Goal: Task Accomplishment & Management: Manage account settings

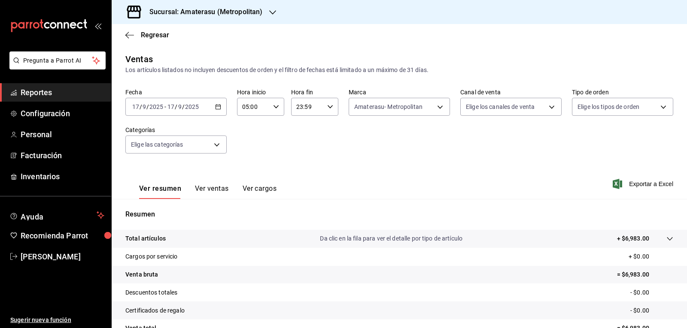
scroll to position [83, 0]
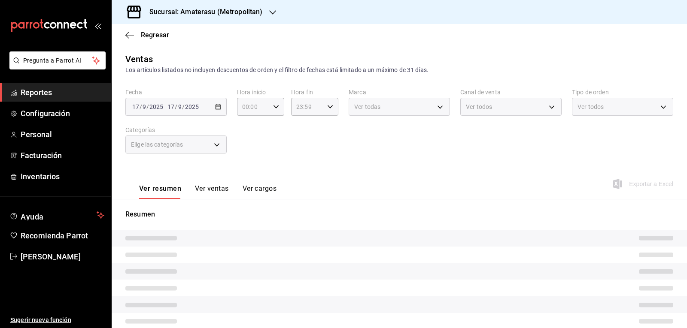
type input "05:00"
type input "e4cd7fcb-d45b-43ae-a99f-ad4ccfcd9032"
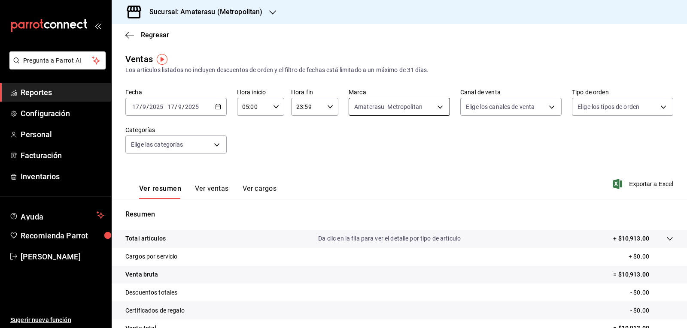
click at [362, 104] on body "Pregunta a Parrot AI Reportes Configuración Personal Facturación Inventarios Ay…" at bounding box center [343, 164] width 687 height 328
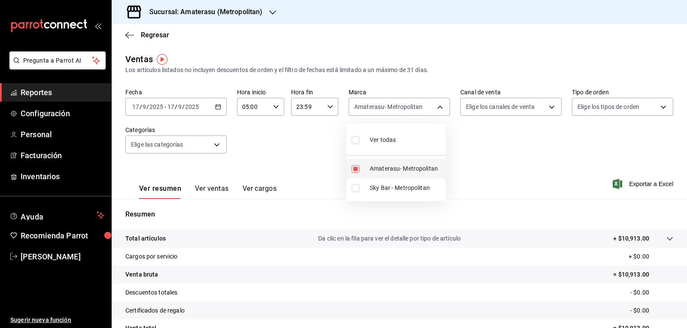
click at [359, 170] on input "checkbox" at bounding box center [356, 169] width 8 height 8
checkbox input "false"
click at [359, 170] on input "checkbox" at bounding box center [356, 169] width 8 height 8
checkbox input "true"
type input "e4cd7fcb-d45b-43ae-a99f-ad4ccfcd9032"
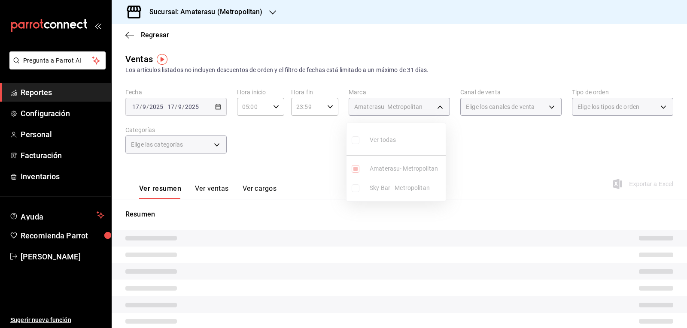
click at [516, 162] on div at bounding box center [343, 164] width 687 height 328
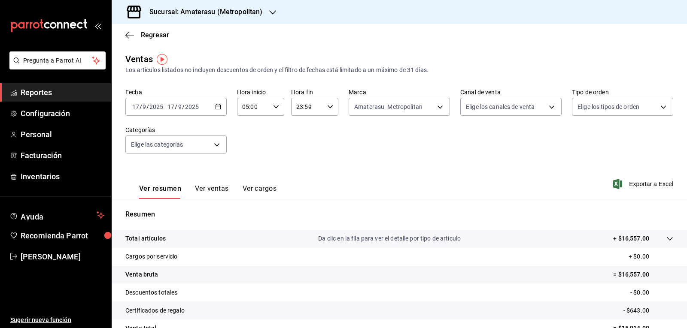
click at [516, 162] on div "Fecha [DATE] [DATE] - [DATE] [DATE] Hora inicio 05:00 Hora inicio Hora fin 23:5…" at bounding box center [399, 126] width 548 height 76
click at [383, 112] on body "Pregunta a Parrot AI Reportes Configuración Personal Facturación Inventarios Ay…" at bounding box center [343, 164] width 687 height 328
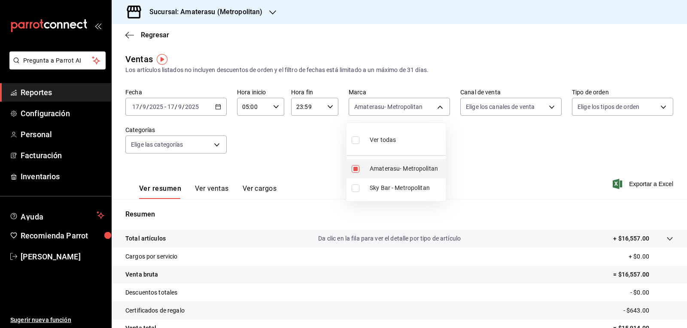
click at [354, 170] on input "checkbox" at bounding box center [356, 169] width 8 height 8
checkbox input "false"
click at [355, 188] on input "checkbox" at bounding box center [356, 189] width 8 height 8
checkbox input "true"
type input "f3afaab8-8c3d-4e49-a299-af9bdf6027b2"
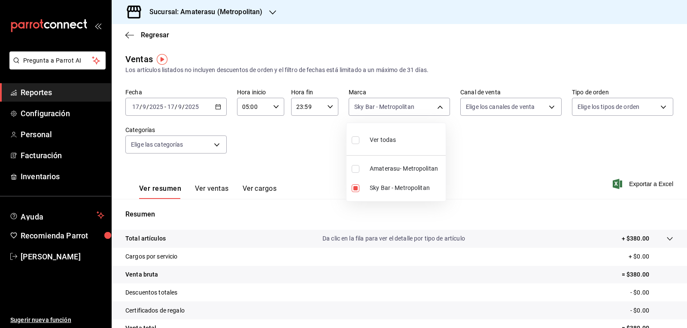
click at [465, 163] on div at bounding box center [343, 164] width 687 height 328
click at [465, 163] on div "Ver todas Amaterasu- Metropolitan Sky Bar - Metropolitan" at bounding box center [343, 164] width 687 height 328
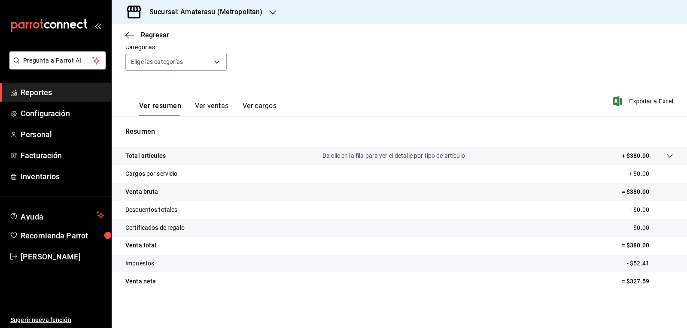
scroll to position [6, 0]
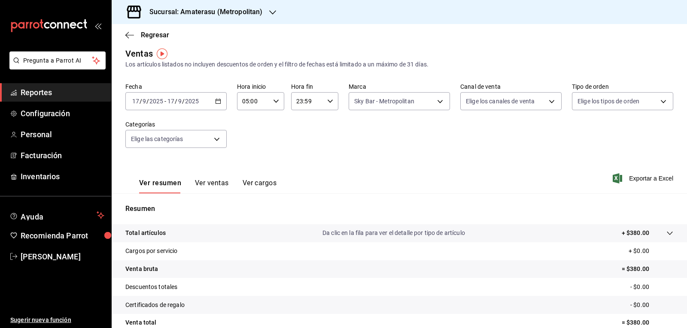
click at [399, 110] on div "Fecha [DATE] [DATE] - [DATE] [DATE] Hora inicio 05:00 Hora inicio Hora fin 23:5…" at bounding box center [399, 121] width 548 height 76
click at [372, 103] on body "Pregunta a Parrot AI Reportes Configuración Personal Facturación Inventarios Ay…" at bounding box center [343, 164] width 687 height 328
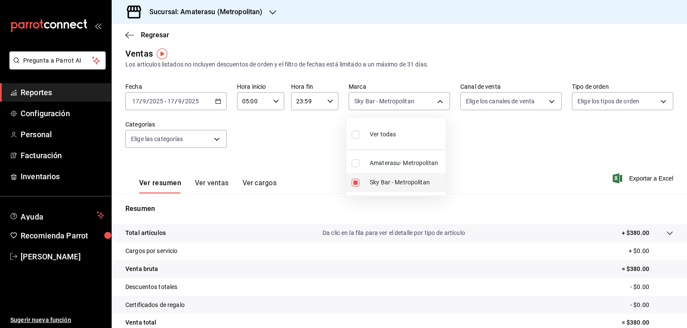
click at [359, 182] on input "checkbox" at bounding box center [356, 183] width 8 height 8
checkbox input "false"
click at [356, 164] on input "checkbox" at bounding box center [356, 164] width 8 height 8
checkbox input "true"
type input "e4cd7fcb-d45b-43ae-a99f-ad4ccfcd9032"
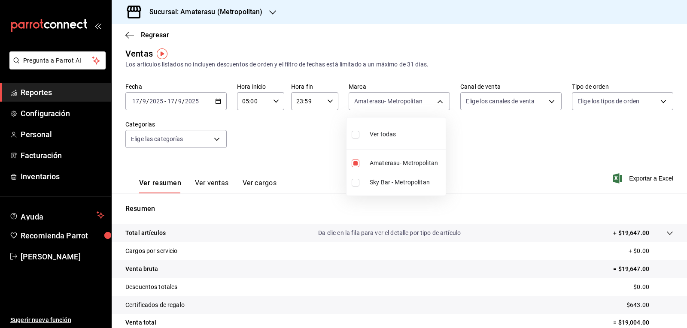
click at [519, 162] on div at bounding box center [343, 164] width 687 height 328
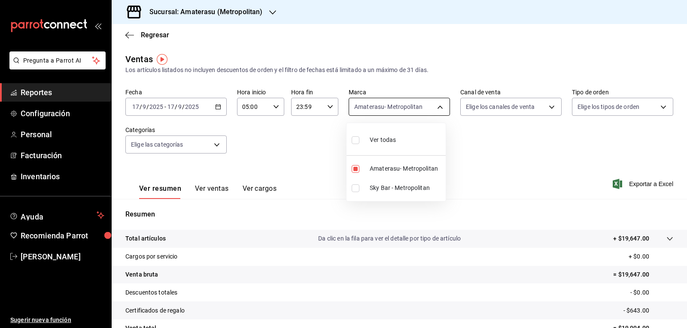
click at [376, 112] on body "Pregunta a Parrot AI Reportes Configuración Personal Facturación Inventarios Ay…" at bounding box center [343, 164] width 687 height 328
click at [354, 168] on input "checkbox" at bounding box center [356, 169] width 8 height 8
checkbox input "false"
click at [356, 187] on input "checkbox" at bounding box center [356, 189] width 8 height 8
checkbox input "true"
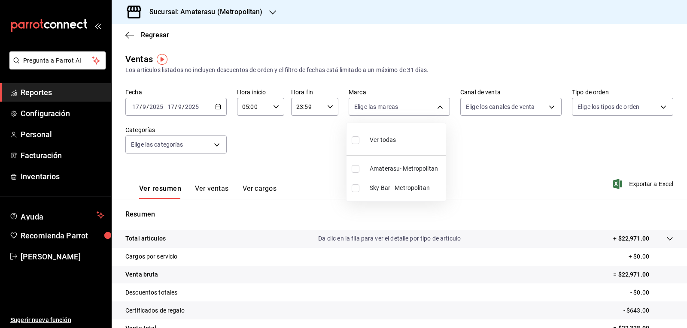
type input "f3afaab8-8c3d-4e49-a299-af9bdf6027b2"
click at [495, 140] on div at bounding box center [343, 164] width 687 height 328
click at [495, 140] on div "Fecha [DATE] [DATE] - [DATE] [DATE] Hora inicio 05:00 Hora inicio Hora fin 23:5…" at bounding box center [399, 126] width 548 height 76
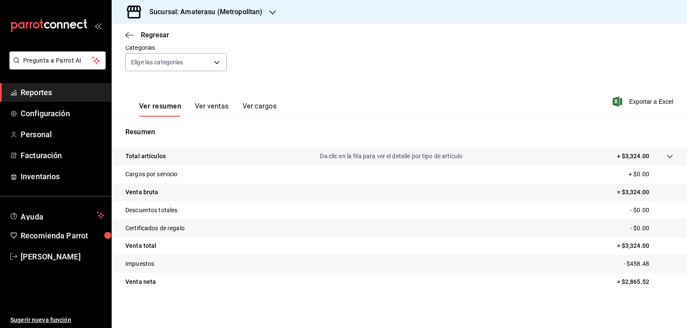
scroll to position [83, 0]
